Goal: Check status: Check status

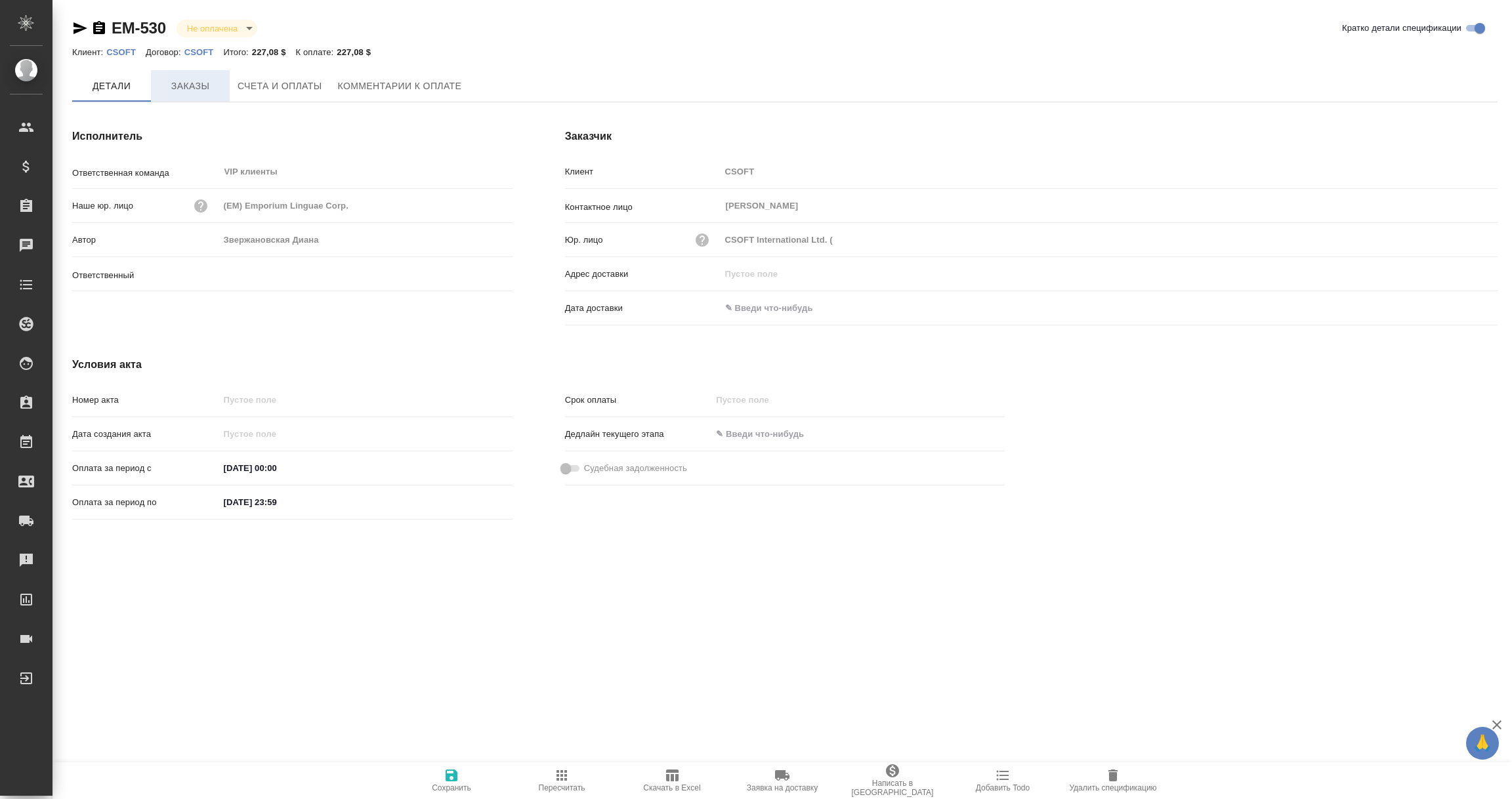
type input "Звержановская Диана"
click at [198, 89] on span "Заказы" at bounding box center [190, 86] width 63 height 17
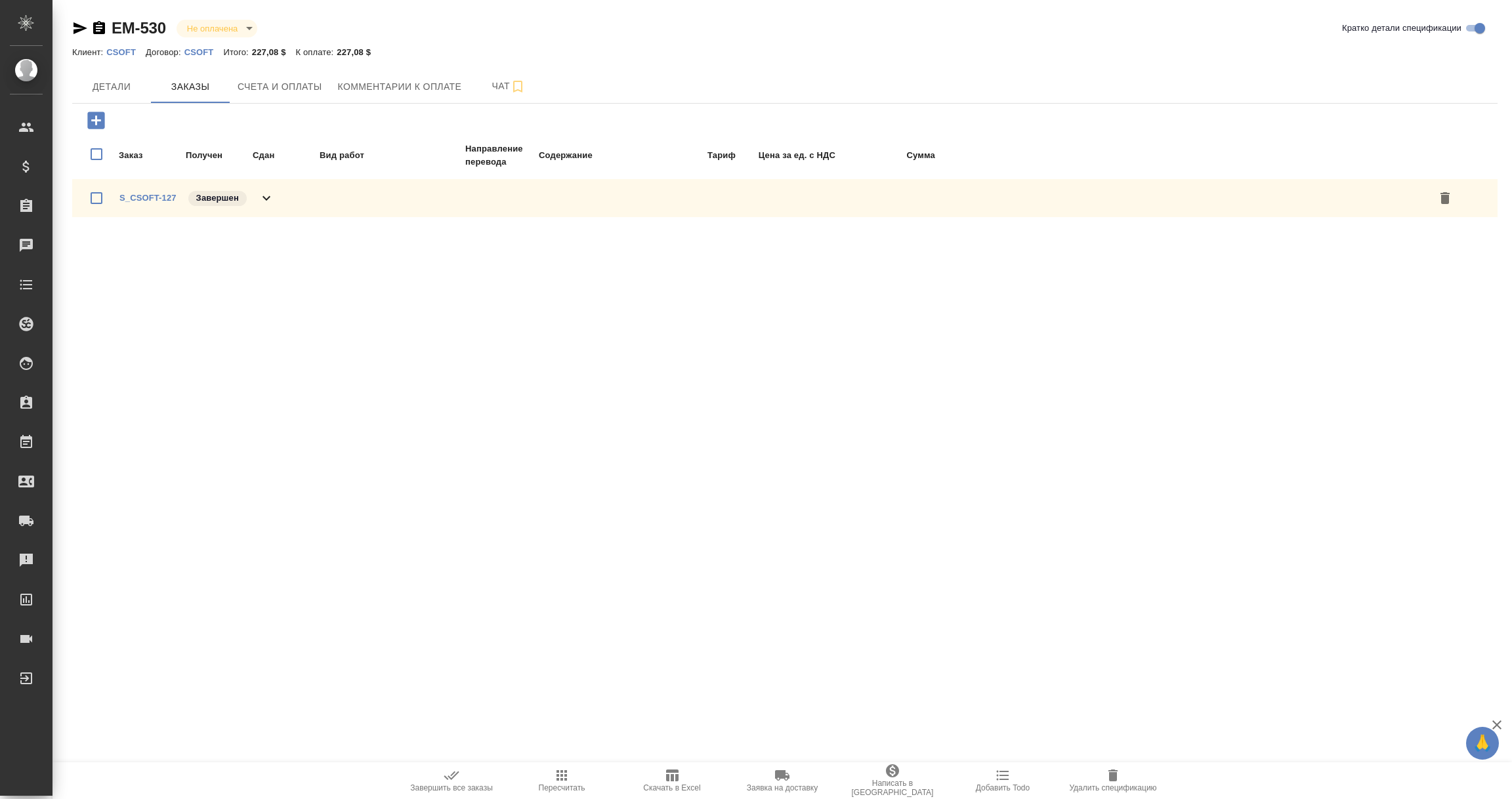
click at [172, 189] on div "S_CSOFT-127 Завершен" at bounding box center [196, 198] width 155 height 19
click at [143, 196] on link "S_CSOFT-127" at bounding box center [148, 198] width 57 height 10
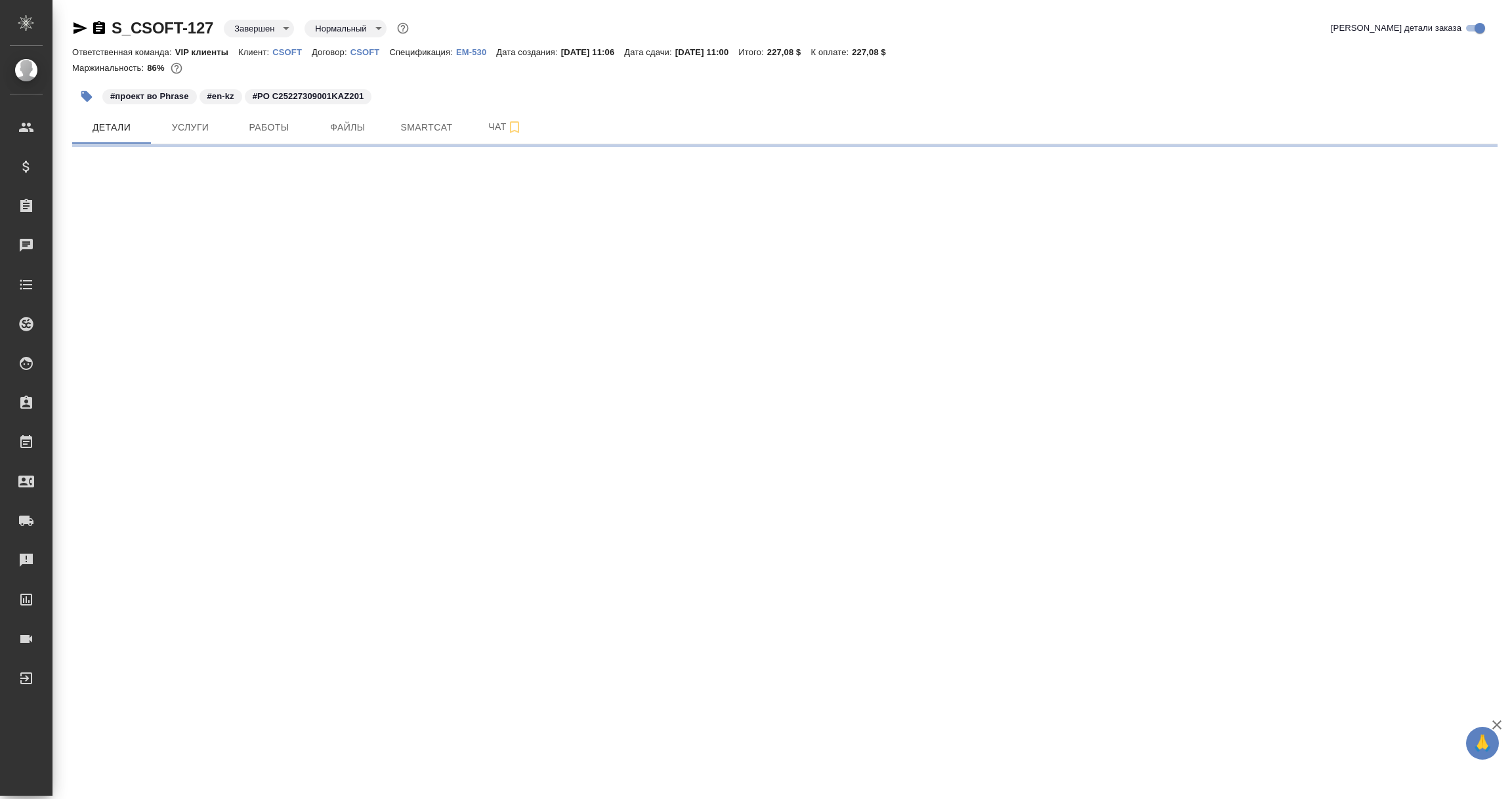
select select "RU"
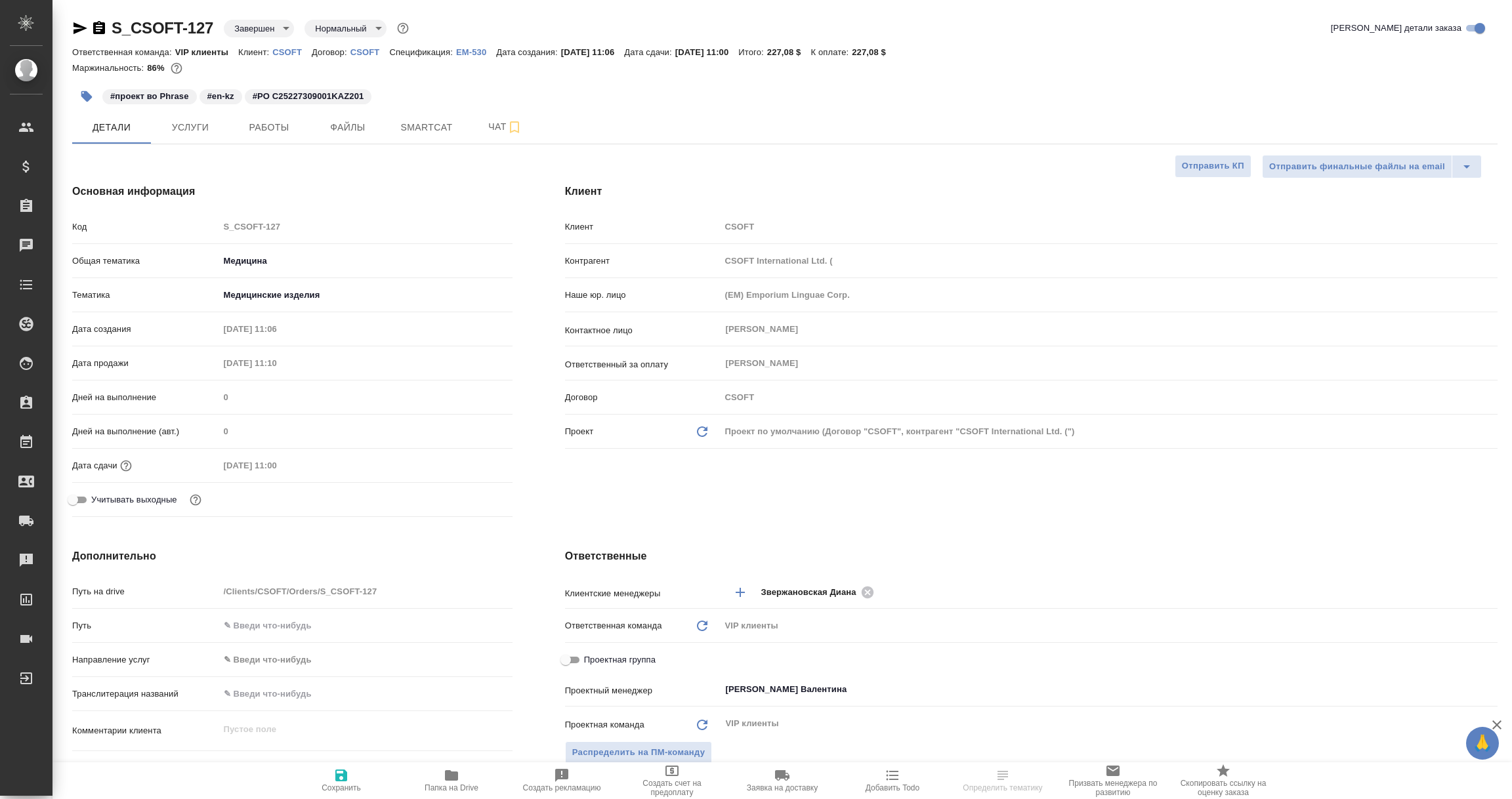
click at [96, 31] on icon "button" at bounding box center [99, 27] width 12 height 13
type textarea "x"
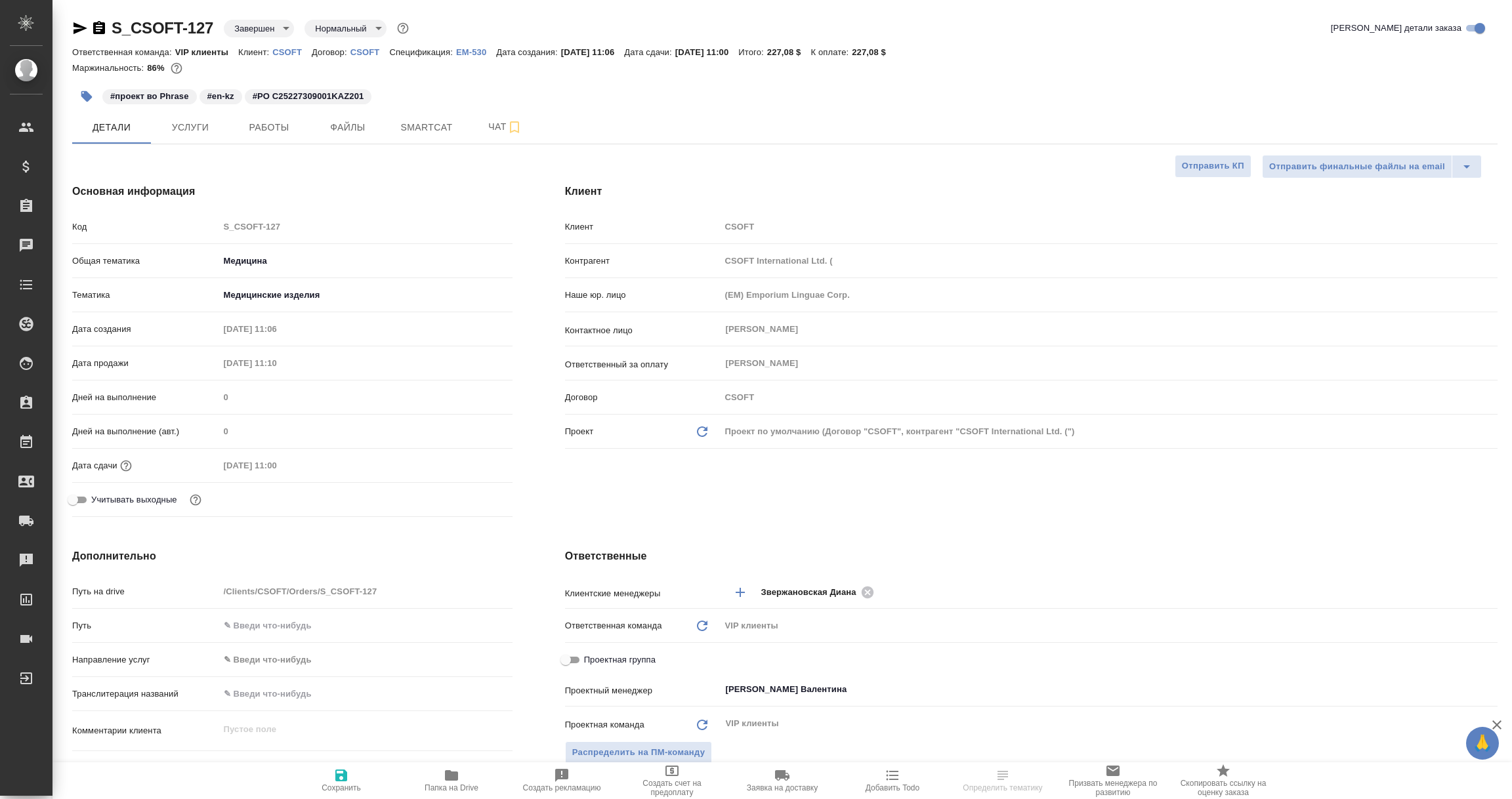
type textarea "x"
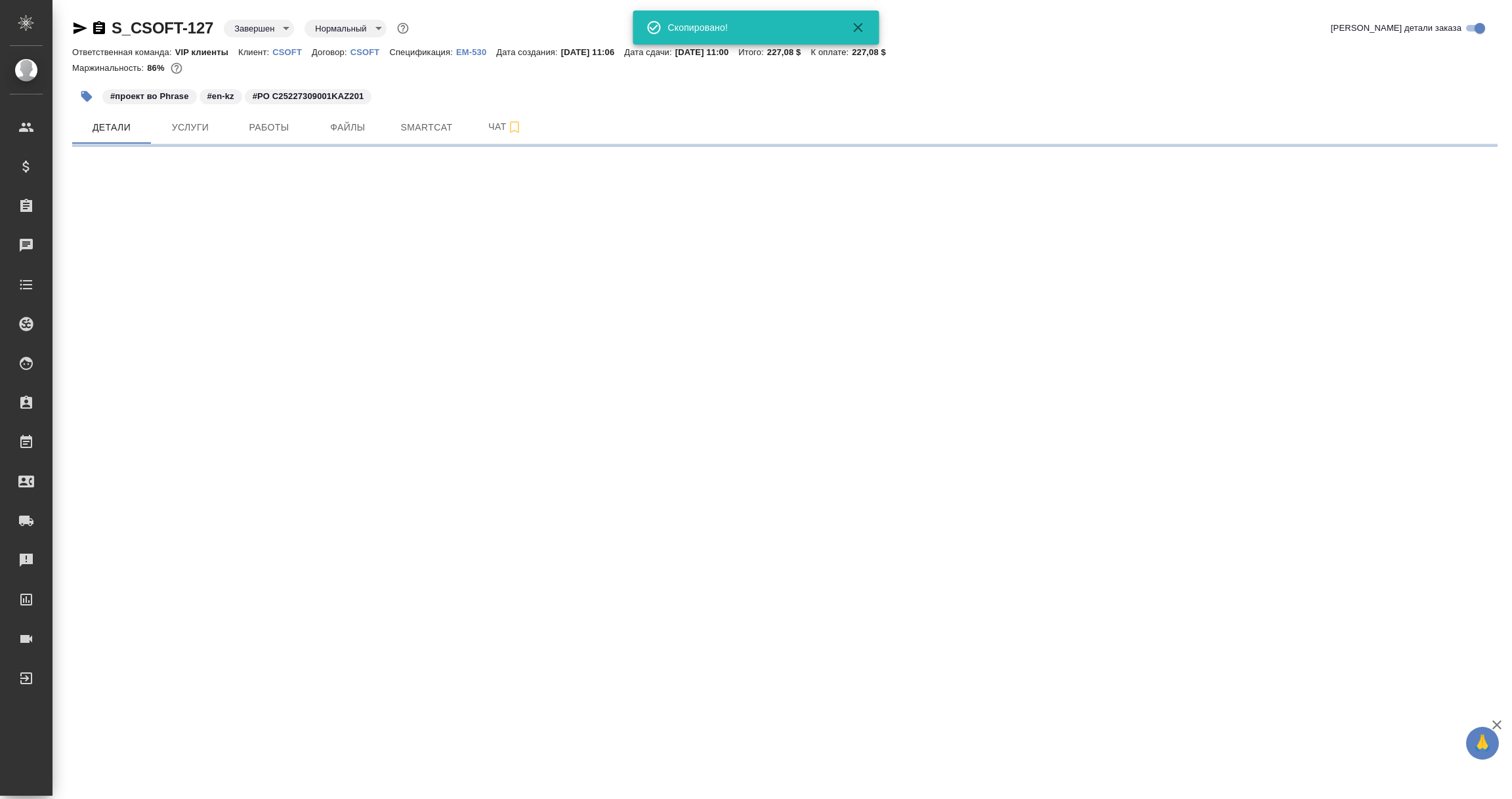
select select "RU"
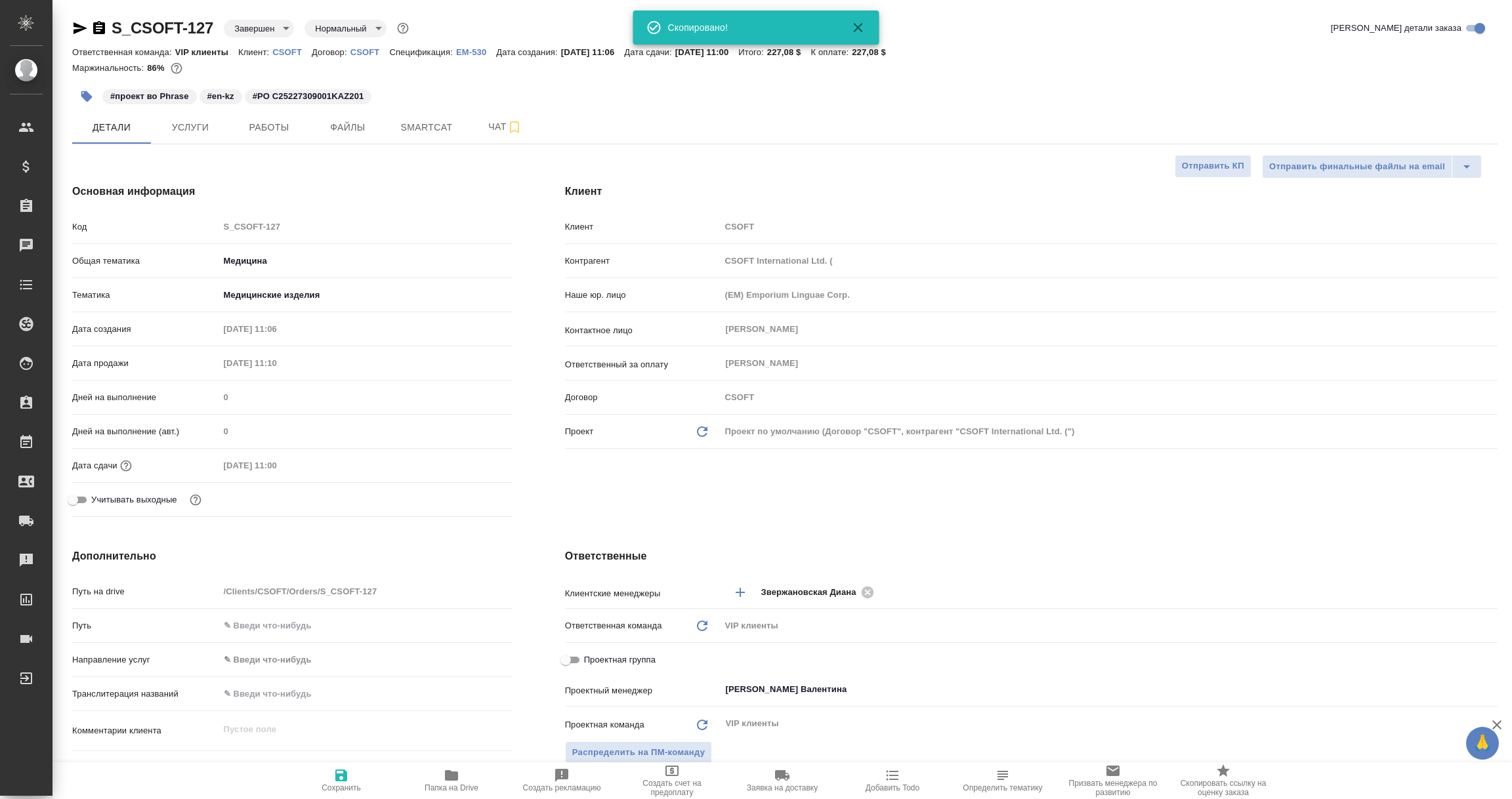
type textarea "x"
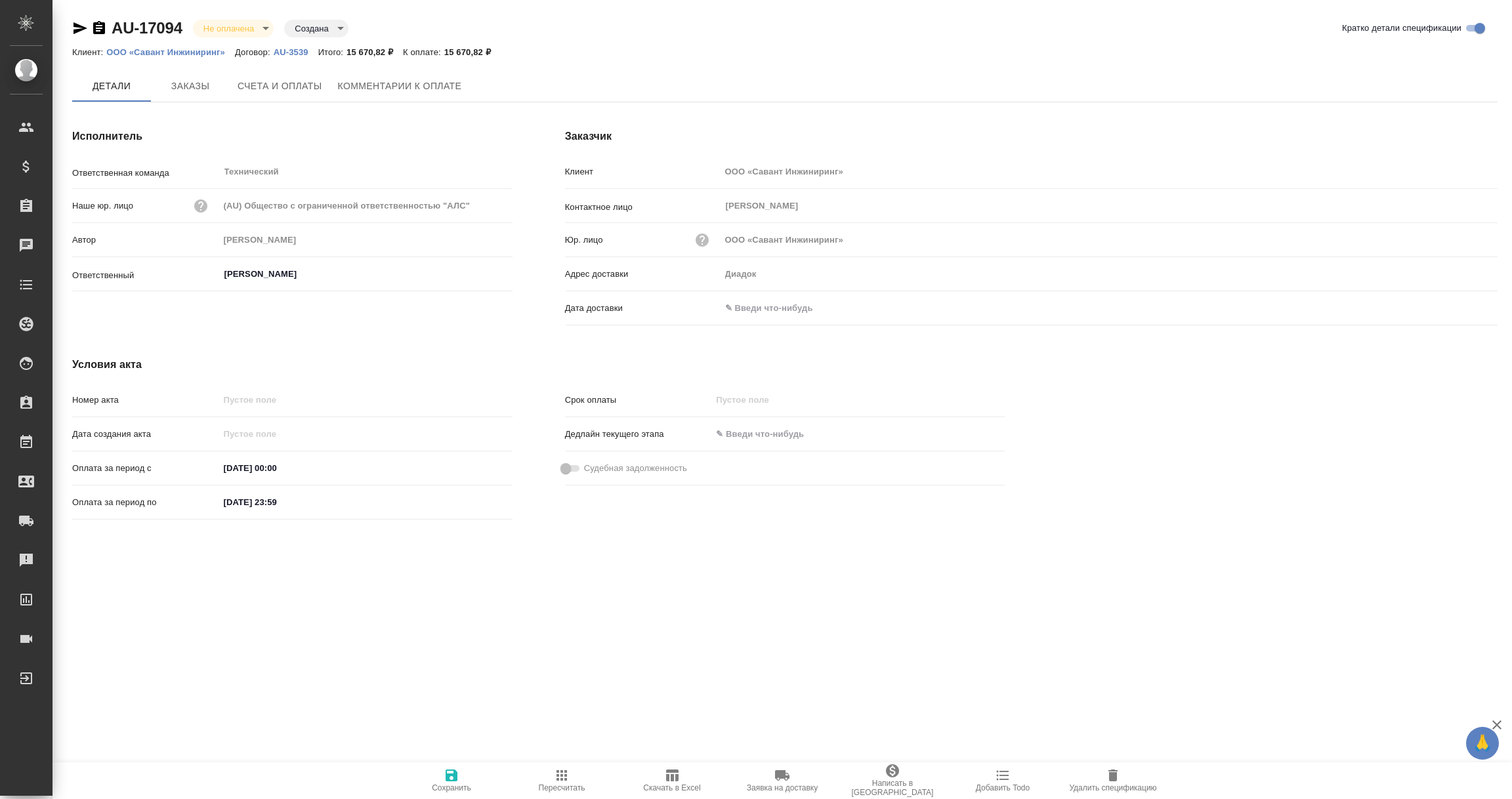
click at [761, 305] on input "text" at bounding box center [777, 307] width 115 height 19
click at [1462, 307] on icon "button" at bounding box center [1460, 308] width 16 height 16
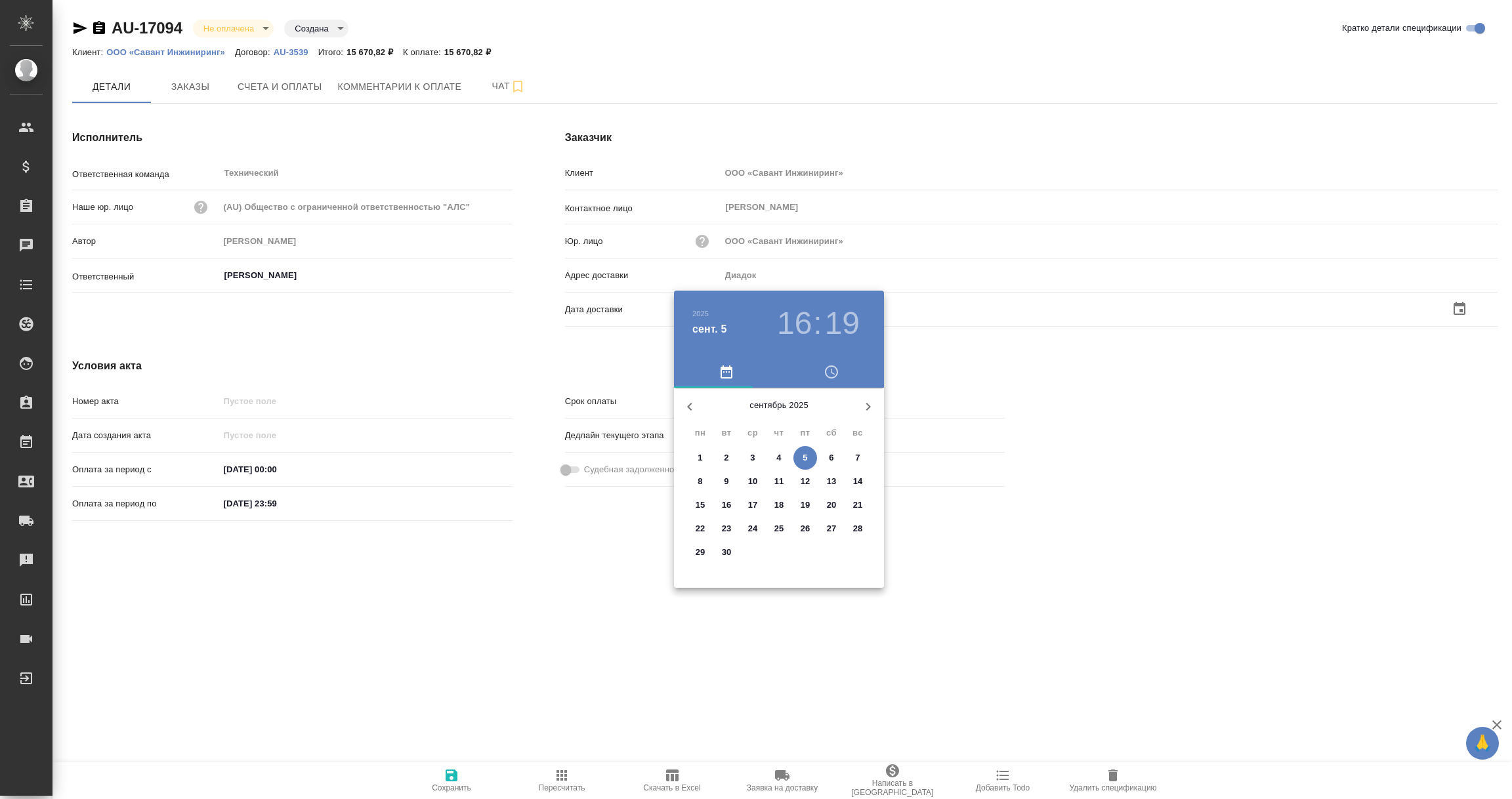
click at [809, 462] on span "5" at bounding box center [805, 457] width 24 height 13
type input "05.09.2025 16:19"
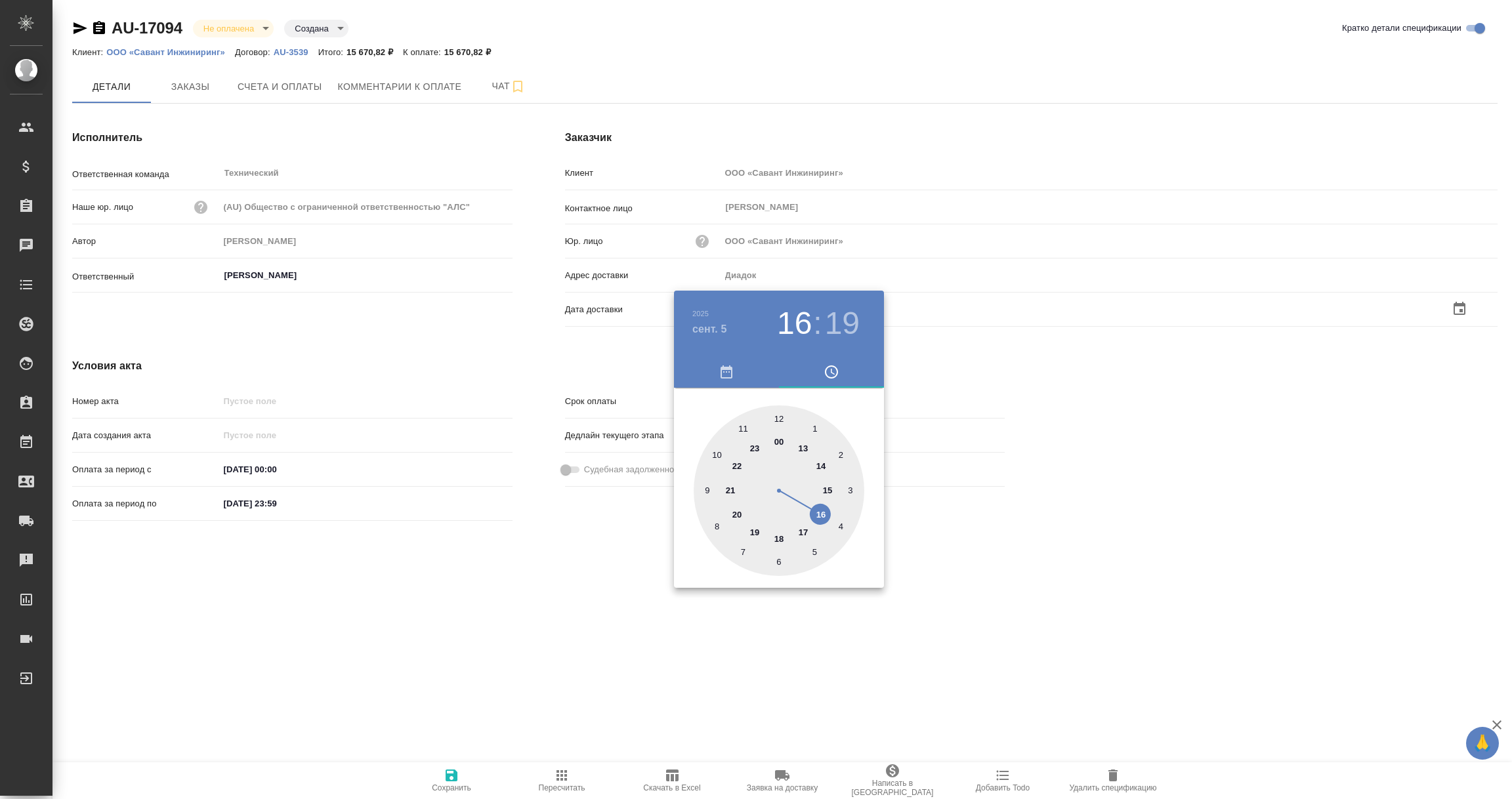
click at [491, 660] on div at bounding box center [756, 399] width 1512 height 799
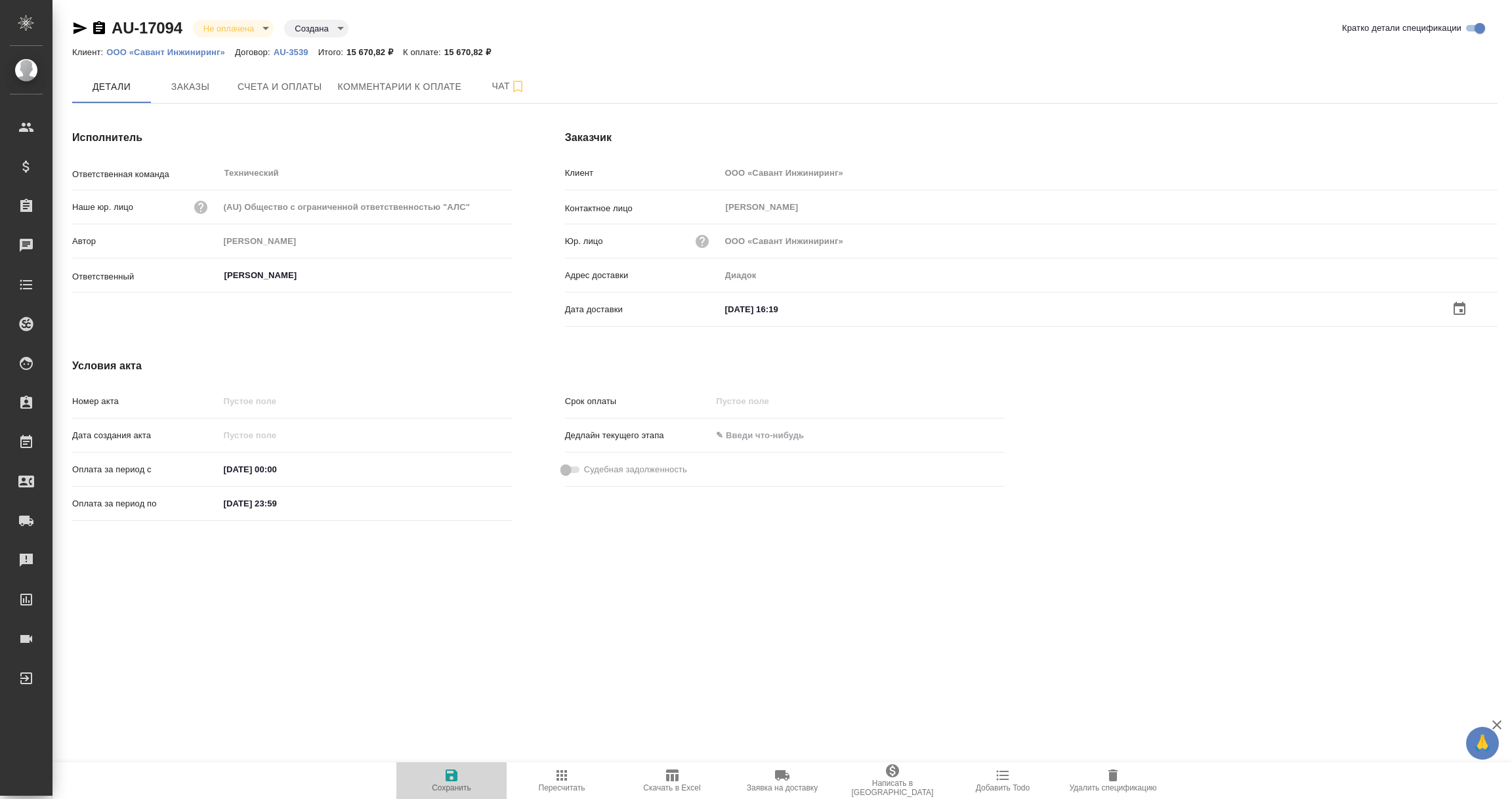
click at [444, 776] on icon "button" at bounding box center [451, 775] width 16 height 16
